Goal: Information Seeking & Learning: Learn about a topic

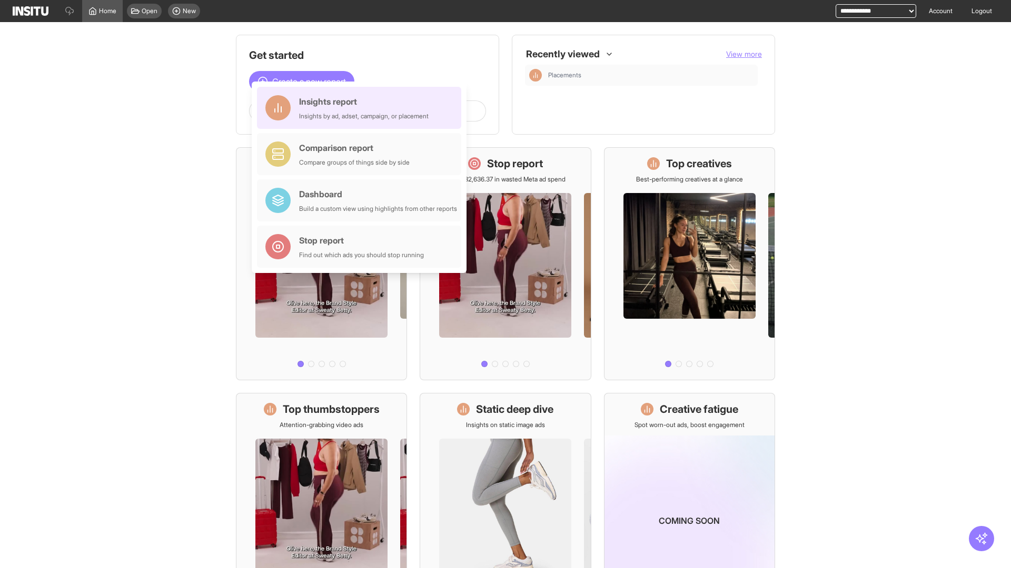
click at [362, 108] on div "Insights report Insights by ad, adset, campaign, or placement" at bounding box center [363, 107] width 129 height 25
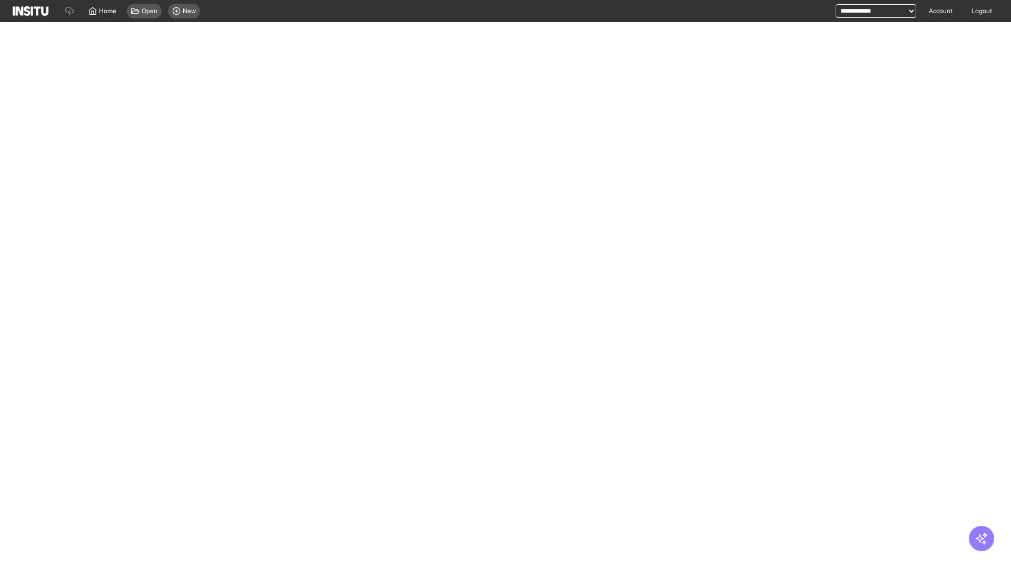
select select "**"
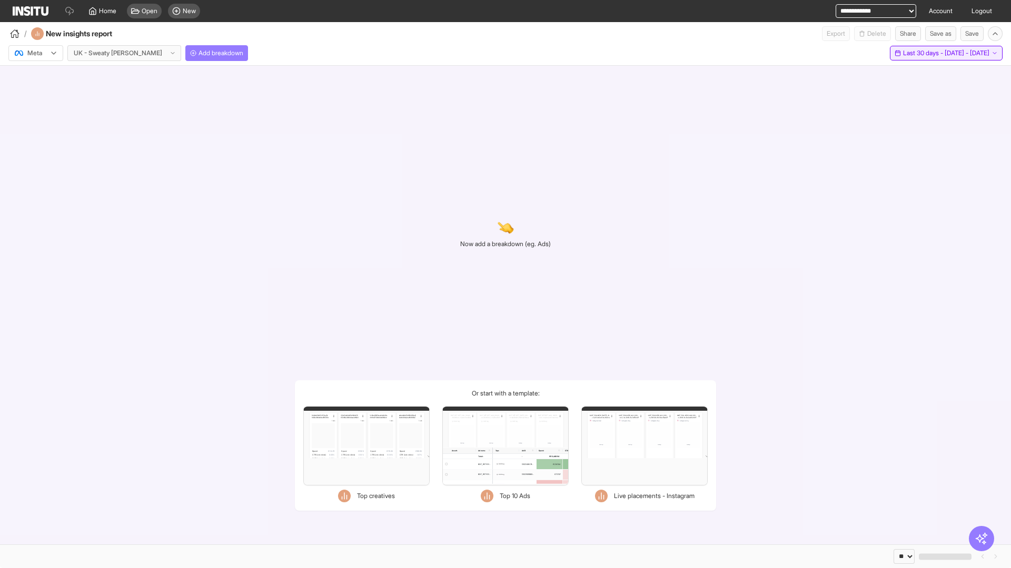
click at [932, 53] on span "Last 30 days - [DATE] - [DATE]" at bounding box center [946, 53] width 86 height 8
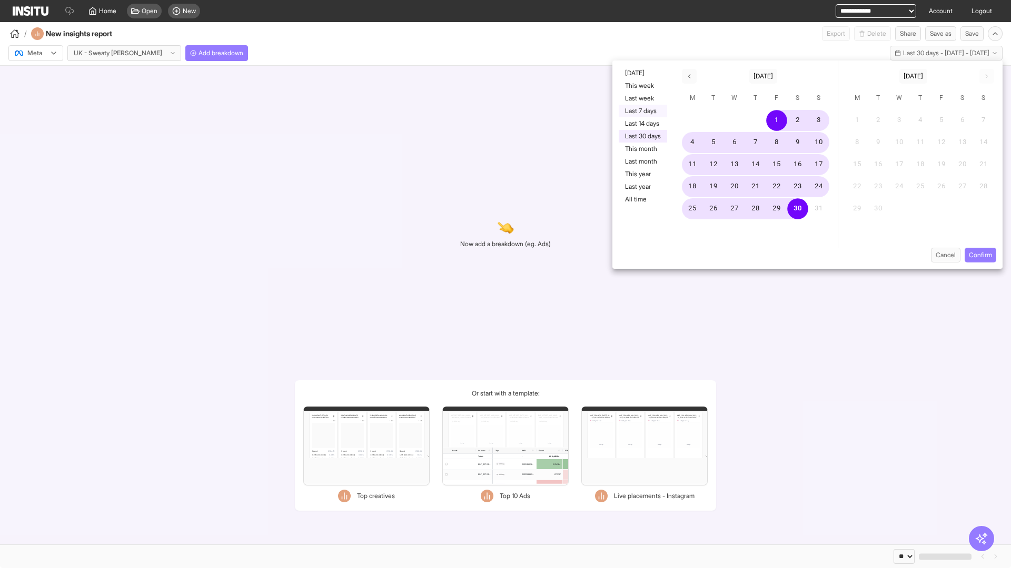
click at [642, 111] on button "Last 7 days" at bounding box center [642, 111] width 48 height 13
